Goal: Obtain resource: Obtain resource

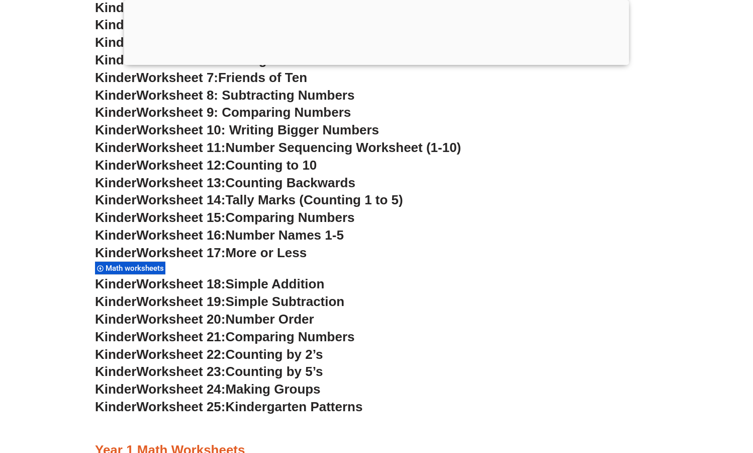
scroll to position [630, 0]
click at [234, 357] on span "Counting by 2’s" at bounding box center [274, 354] width 98 height 15
click at [331, 353] on h3 "Kinder Worksheet 22: Counting by 2’s" at bounding box center [376, 354] width 563 height 17
click at [313, 356] on span "Counting by 2’s" at bounding box center [274, 354] width 98 height 15
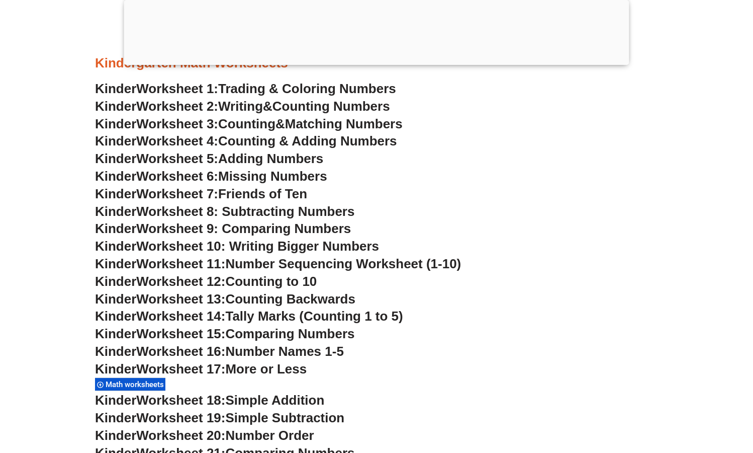
scroll to position [529, 0]
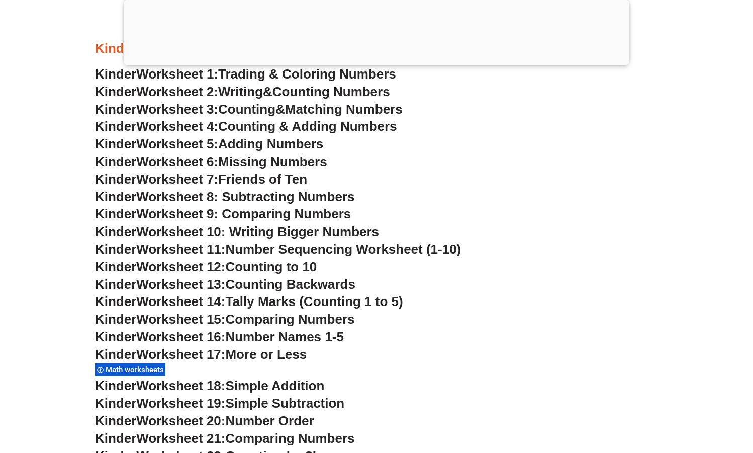
click at [144, 370] on span "Math worksheets" at bounding box center [136, 369] width 61 height 9
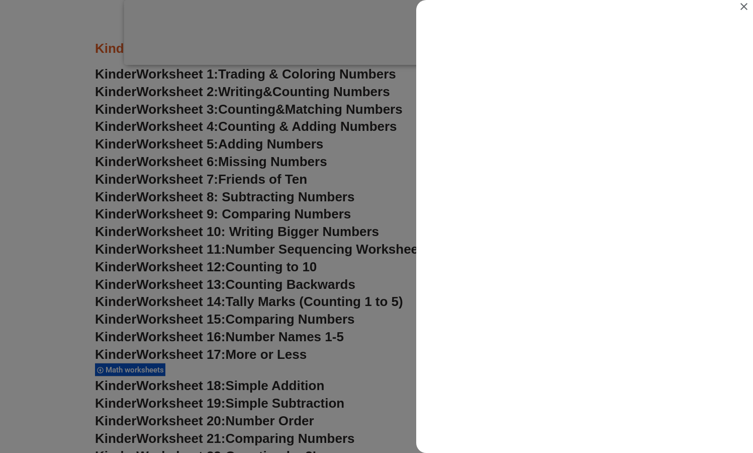
scroll to position [0, 0]
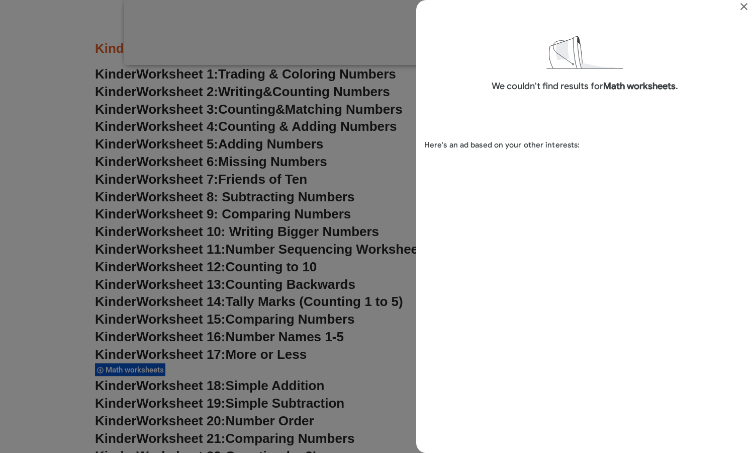
click at [745, 9] on icon "Close" at bounding box center [744, 7] width 12 height 12
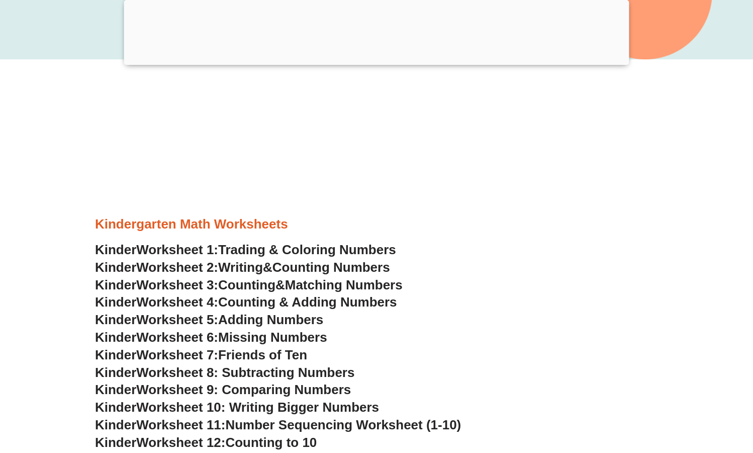
scroll to position [350, 0]
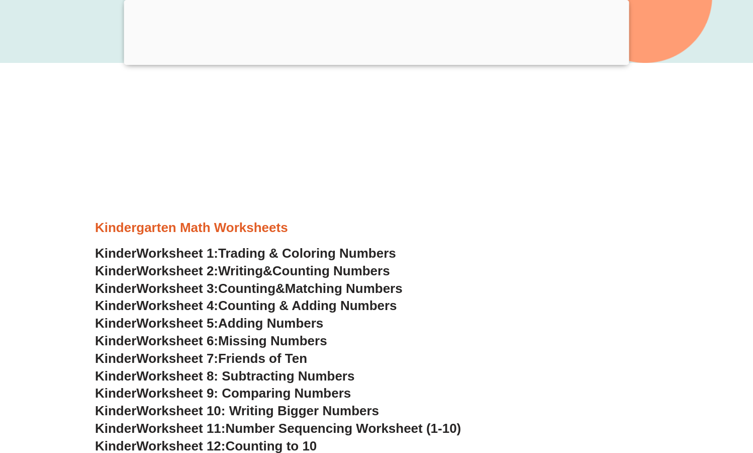
click at [203, 311] on span "Worksheet 4:" at bounding box center [177, 305] width 82 height 15
click at [181, 344] on span "Worksheet 6:" at bounding box center [177, 340] width 82 height 15
click at [263, 272] on span "Writing" at bounding box center [240, 270] width 45 height 15
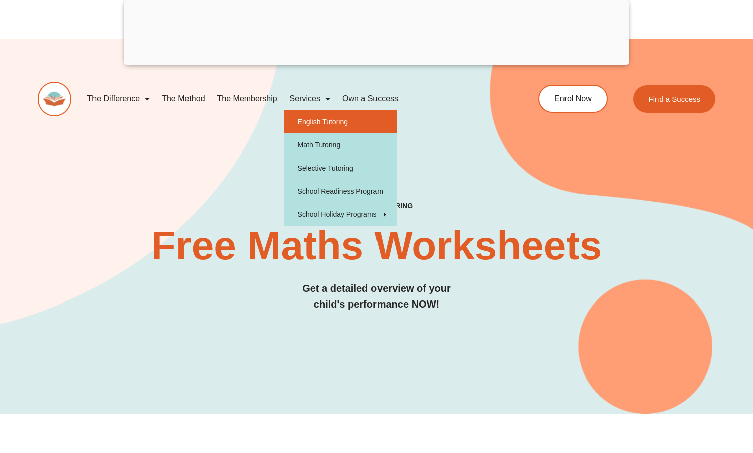
click at [311, 125] on link "English Tutoring" at bounding box center [340, 121] width 113 height 23
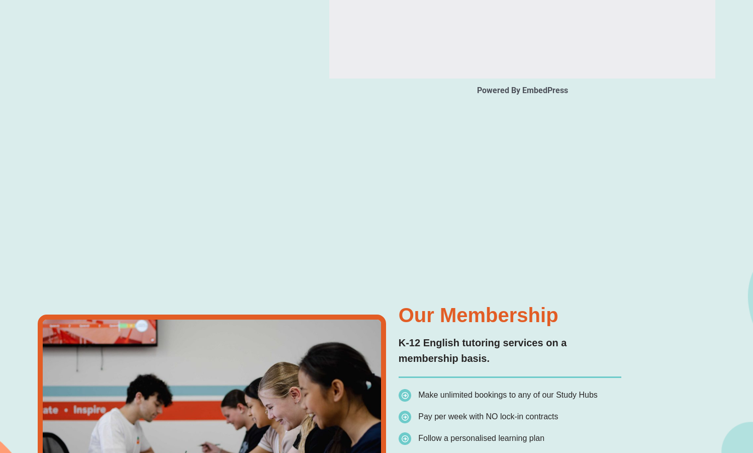
scroll to position [1558, 0]
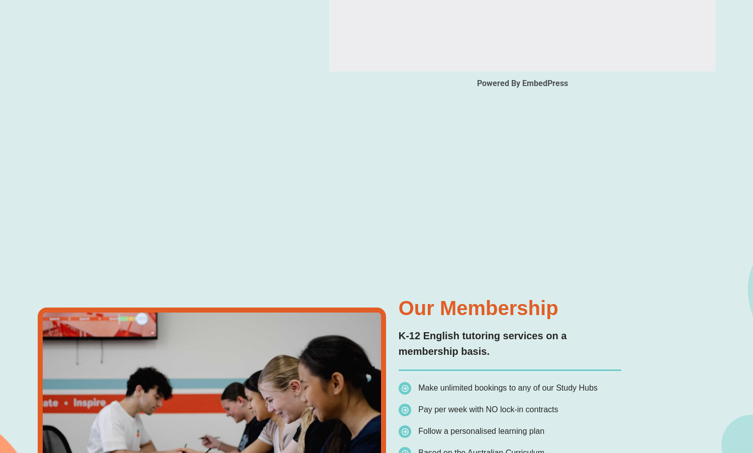
type input "*"
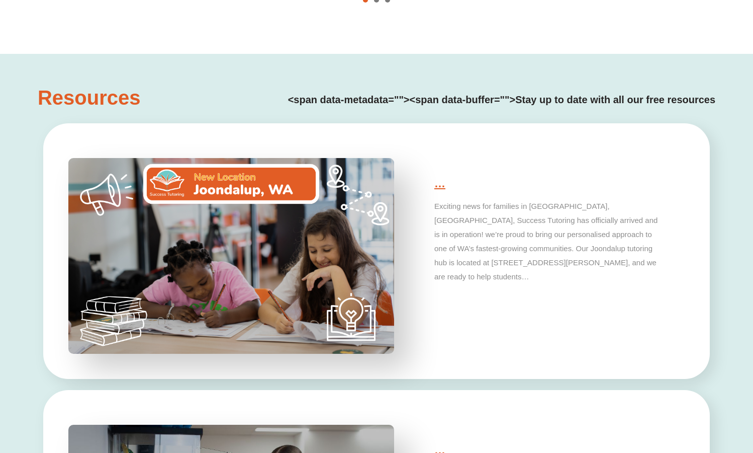
scroll to position [2549, 0]
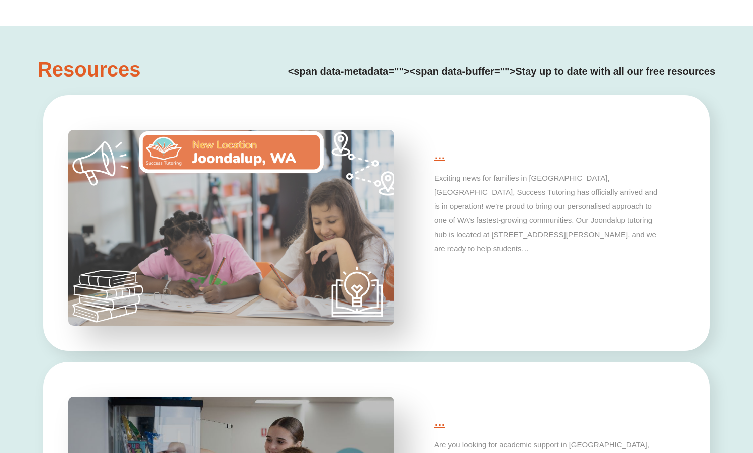
click at [38, 256] on div at bounding box center [206, 228] width 341 height 246
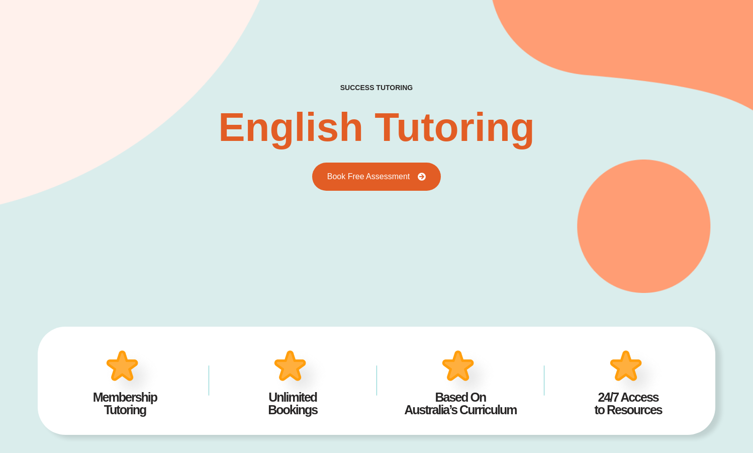
scroll to position [0, 0]
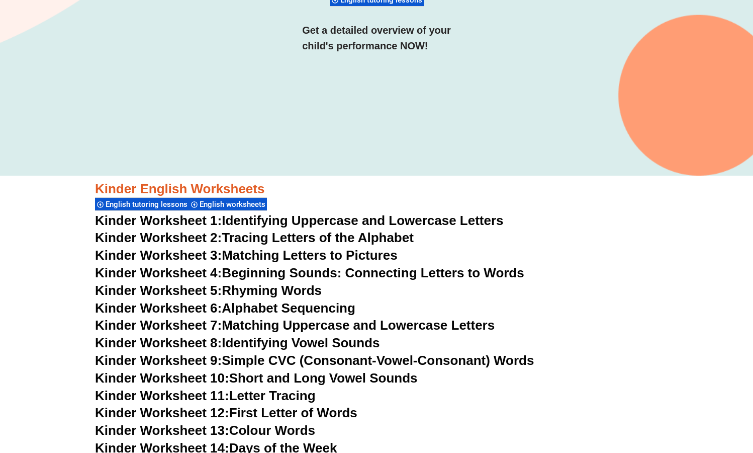
scroll to position [363, 0]
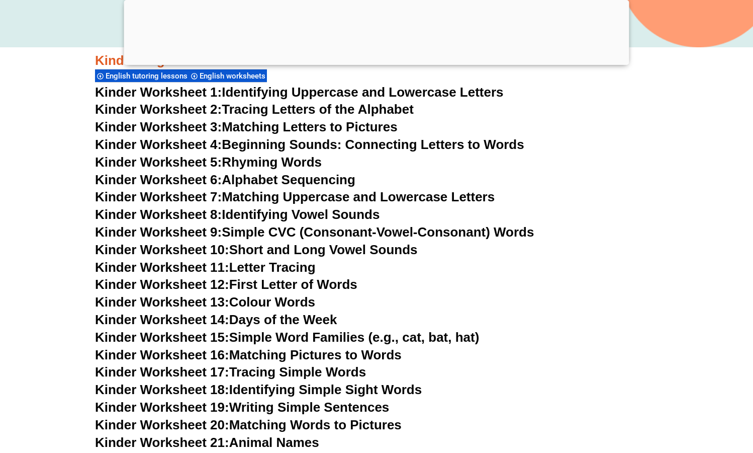
click at [322, 147] on link "Kinder Worksheet 4: Beginning Sounds: Connecting Letters to Words" at bounding box center [309, 144] width 429 height 15
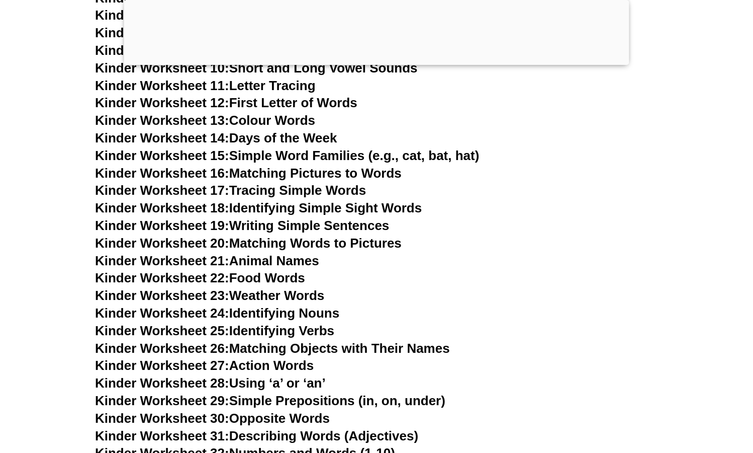
scroll to position [546, 0]
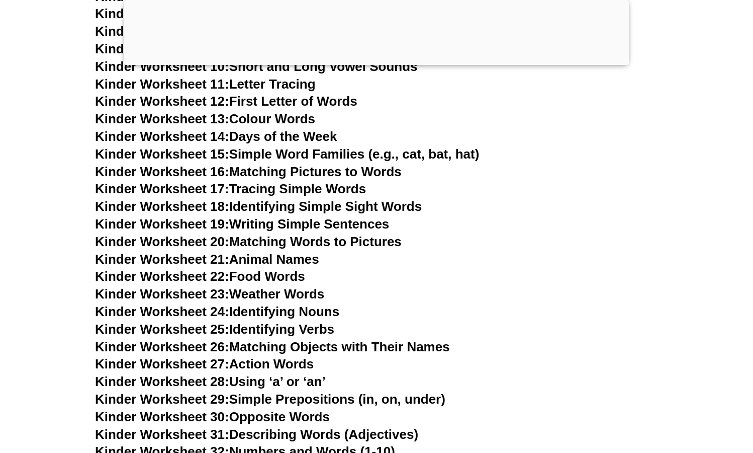
click at [278, 118] on link "Kinder Worksheet 13: Colour Words" at bounding box center [205, 118] width 220 height 15
click at [307, 209] on link "Kinder Worksheet 18: Identifying Simple Sight Words" at bounding box center [258, 206] width 327 height 15
click at [299, 364] on link "Kinder Worksheet 27: Action Words" at bounding box center [204, 363] width 219 height 15
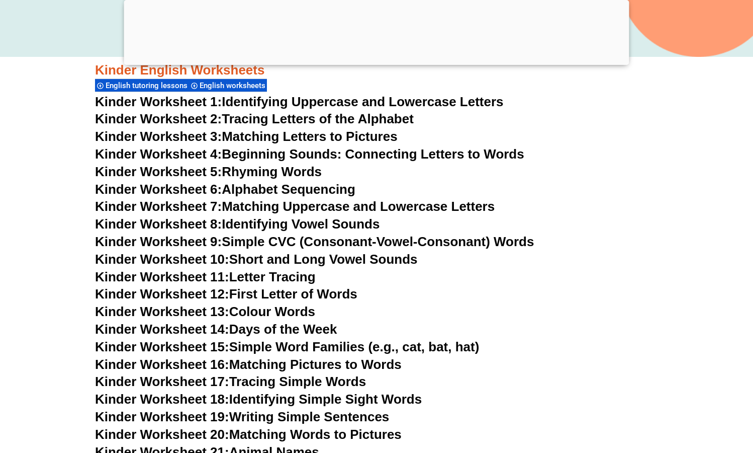
scroll to position [429, 0]
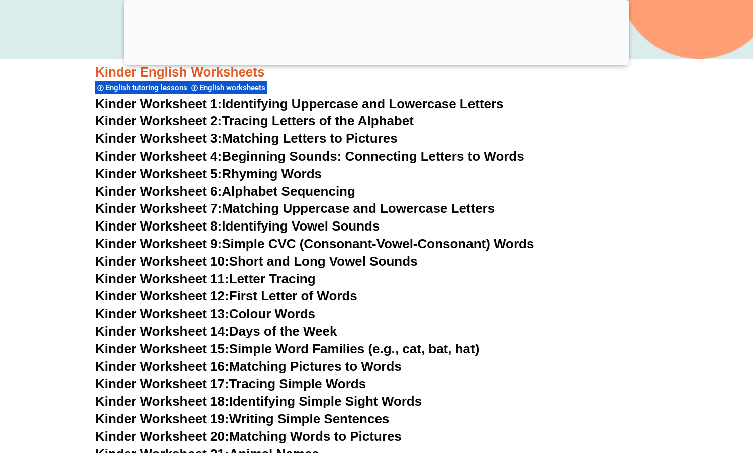
click at [285, 297] on link "Kinder Worksheet 12: First Letter of Words" at bounding box center [226, 295] width 262 height 15
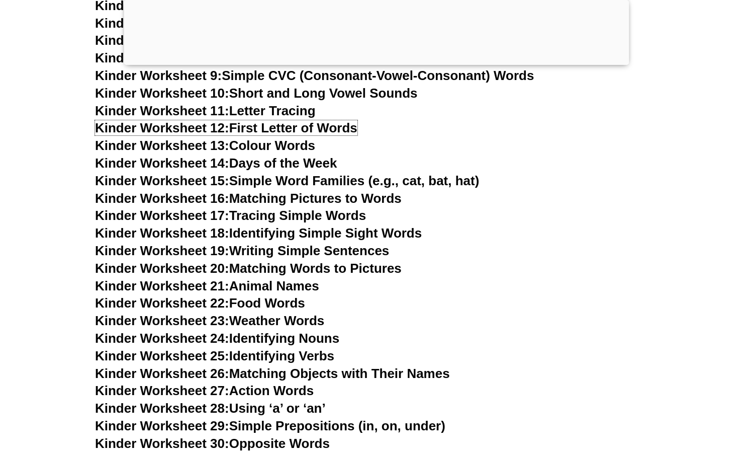
scroll to position [596, 0]
click at [327, 201] on link "Kinder Worksheet 16: Matching Pictures to Words" at bounding box center [248, 198] width 307 height 15
